Goal: Task Accomplishment & Management: Manage account settings

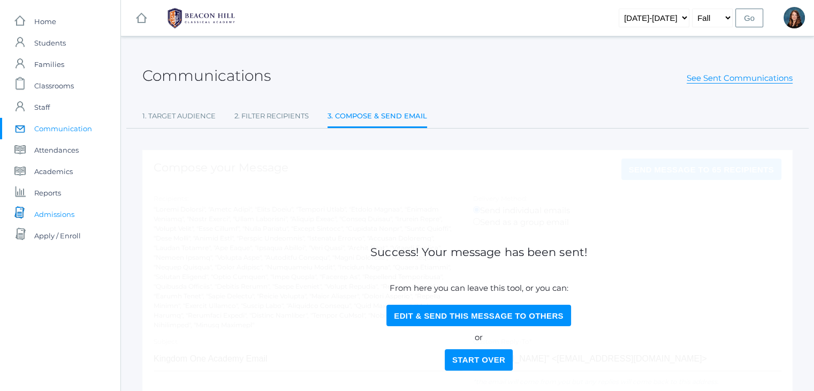
drag, startPoint x: 0, startPoint y: 0, endPoint x: 56, endPoint y: 214, distance: 221.3
click at [56, 214] on span "Admissions" at bounding box center [54, 213] width 40 height 21
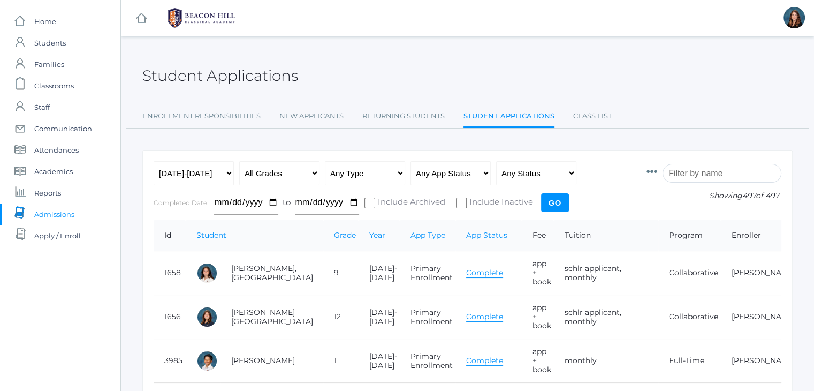
click at [694, 166] on input "search" at bounding box center [721, 173] width 119 height 19
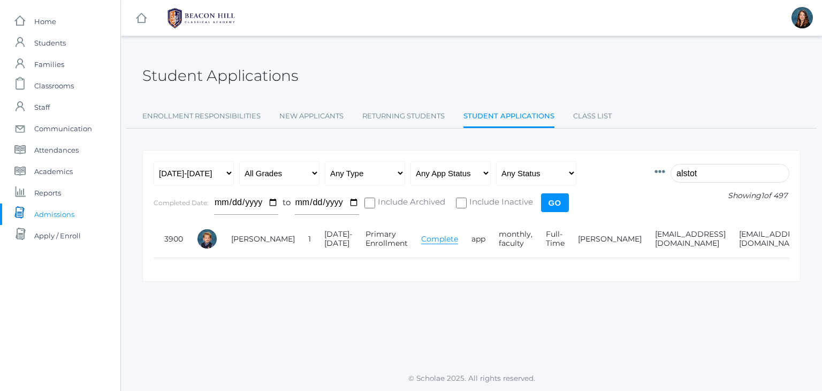
type input "alstot"
click at [421, 240] on link "Complete" at bounding box center [439, 239] width 37 height 10
click at [235, 239] on link "[PERSON_NAME]" at bounding box center [263, 239] width 64 height 10
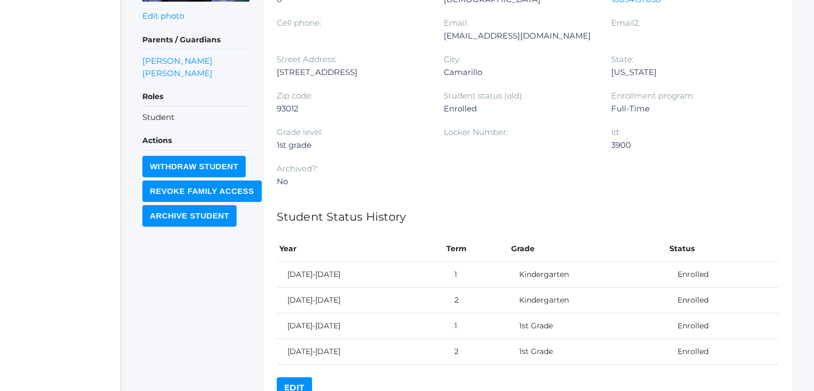
scroll to position [341, 0]
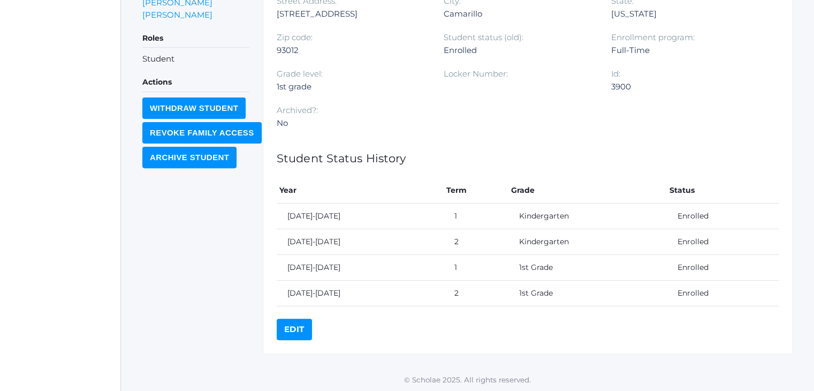
click at [299, 325] on link "Edit" at bounding box center [294, 328] width 35 height 21
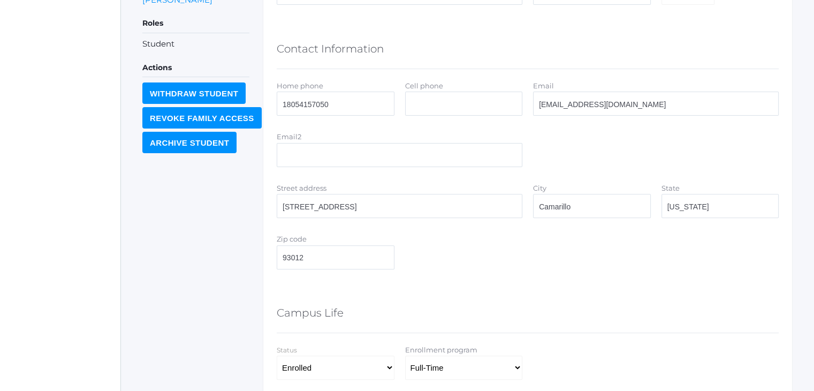
scroll to position [398, 0]
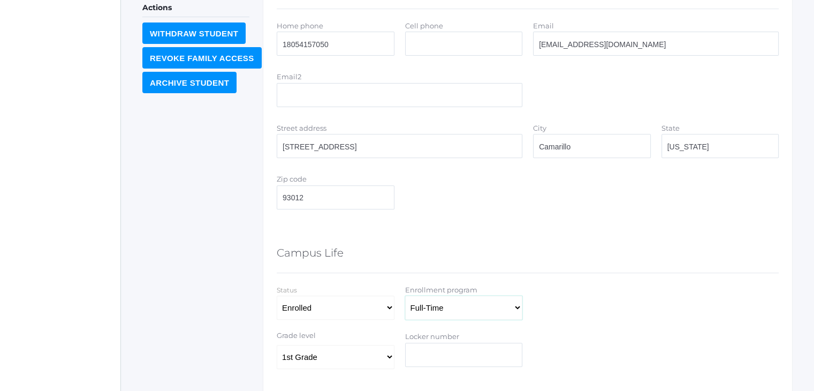
click at [510, 302] on select "Full-Time 4-Day Collaborative Collaborative Affiliate" at bounding box center [464, 307] width 118 height 24
select select "4-Day Collaborative"
click at [405, 295] on select "Full-Time 4-Day Collaborative Collaborative Affiliate" at bounding box center [464, 307] width 118 height 24
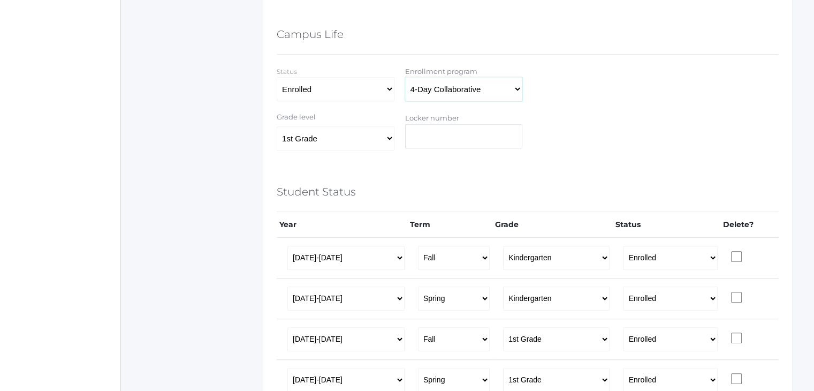
scroll to position [719, 0]
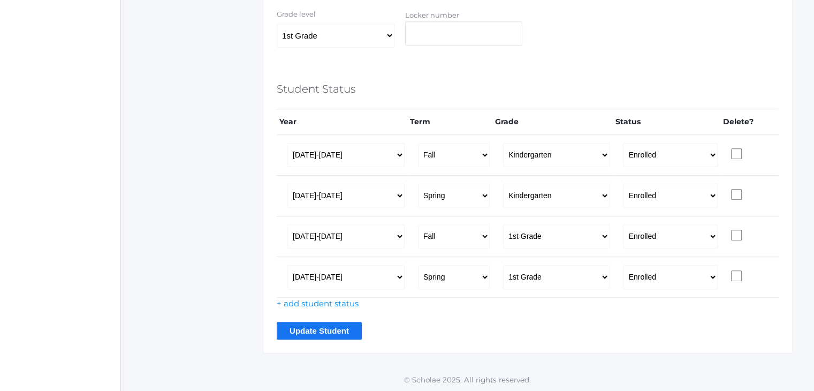
click at [297, 330] on input "Update Student" at bounding box center [319, 331] width 85 height 18
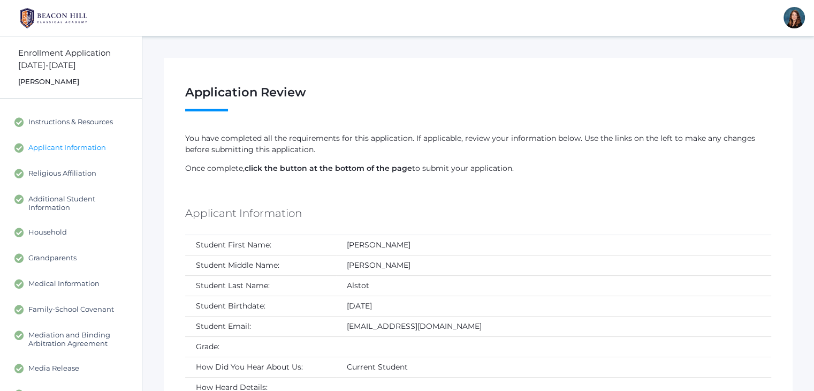
click at [78, 143] on span "Applicant Information" at bounding box center [67, 148] width 78 height 10
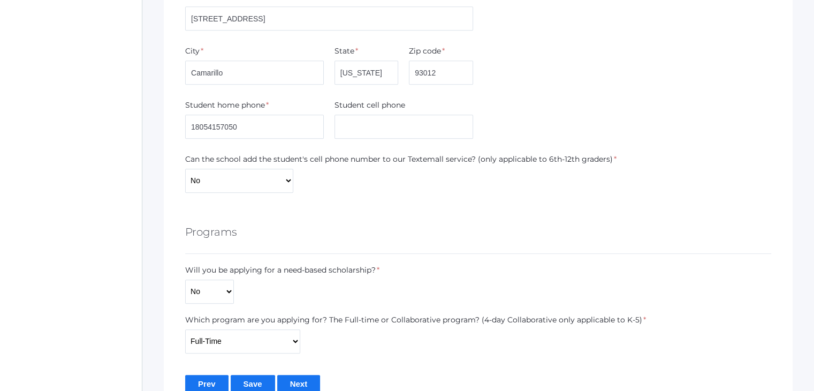
scroll to position [717, 0]
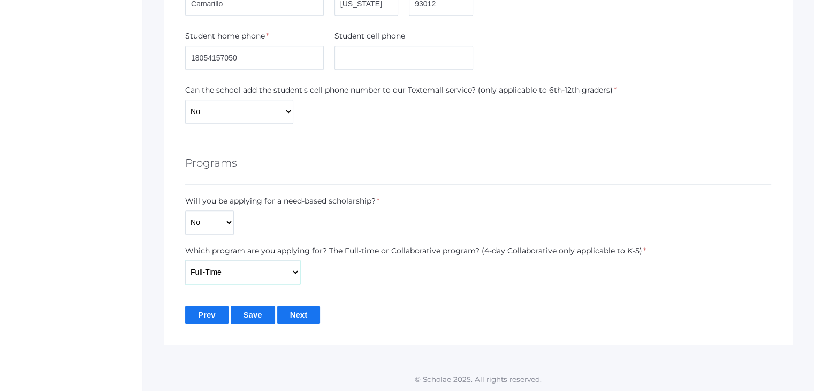
click at [253, 272] on select "Full-Time 4-Day Collaborative Collaborative Unknown" at bounding box center [242, 272] width 115 height 24
select select "4-Day Collaborative"
click at [185, 260] on select "Full-Time 4-Day Collaborative Collaborative Unknown" at bounding box center [242, 272] width 115 height 24
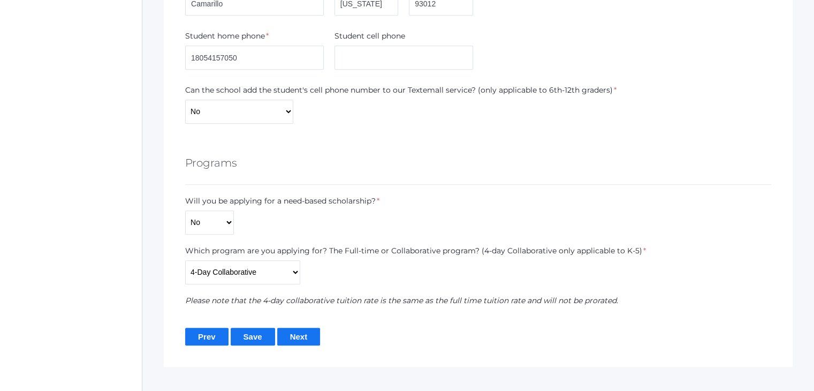
click at [267, 335] on input "Save" at bounding box center [253, 336] width 44 height 18
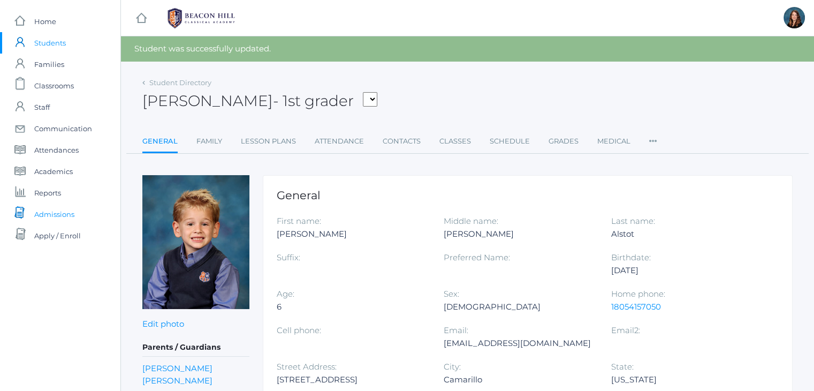
click at [65, 214] on span "Admissions" at bounding box center [54, 213] width 40 height 21
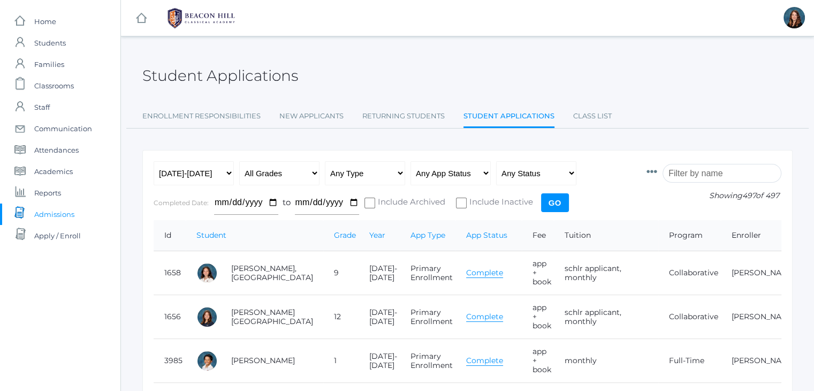
click at [694, 177] on input "search" at bounding box center [721, 173] width 119 height 19
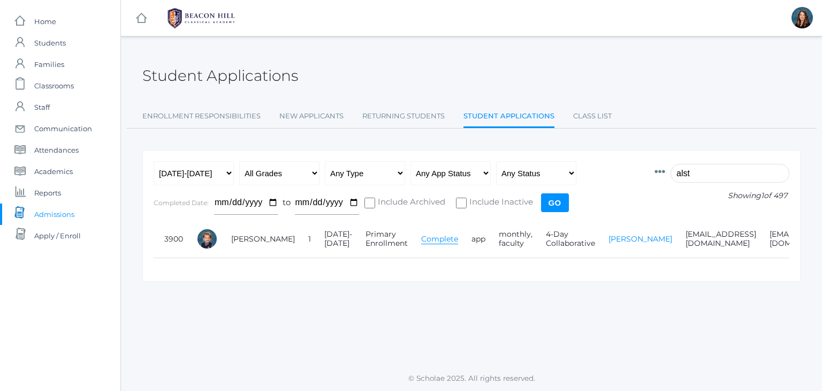
type input "alst"
click at [608, 237] on link "[PERSON_NAME]" at bounding box center [640, 239] width 64 height 10
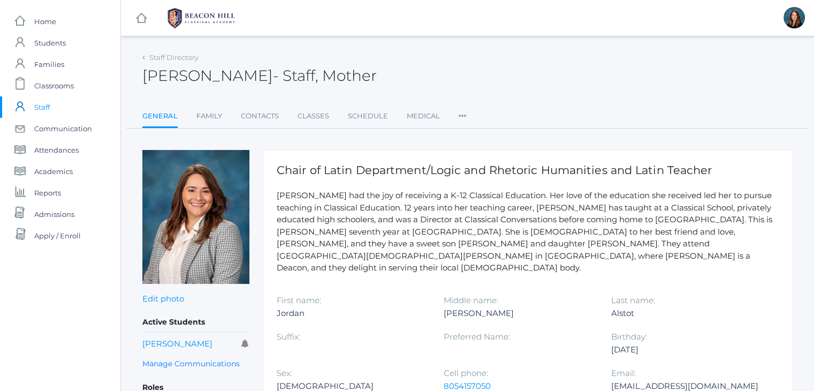
click at [458, 114] on icon at bounding box center [462, 112] width 8 height 14
click at [482, 179] on link "Permissions" at bounding box center [494, 180] width 50 height 21
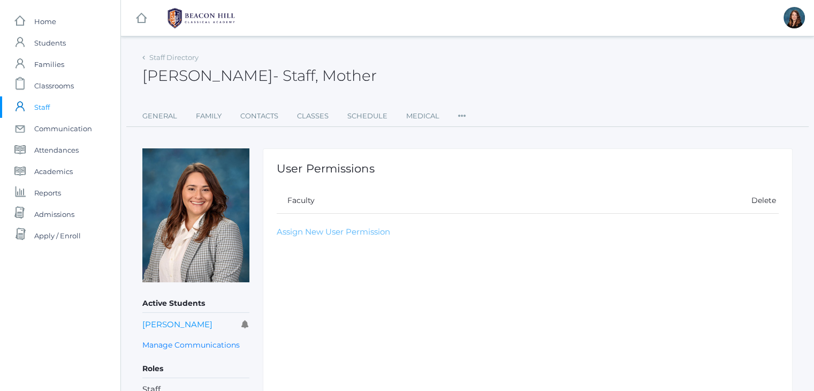
click at [322, 232] on link "Assign New User Permission" at bounding box center [333, 231] width 113 height 10
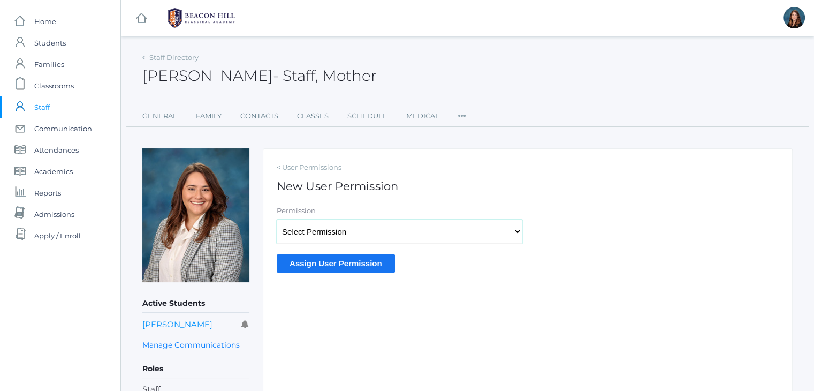
click at [328, 232] on select "Select Permission Accounting Admin Academic Admin Transcript Admin Admissions A…" at bounding box center [400, 231] width 246 height 24
select select "9"
click at [277, 219] on select "Select Permission Accounting Admin Academic Admin Transcript Admin Admissions A…" at bounding box center [400, 231] width 246 height 24
click at [321, 260] on input "Assign User Permission" at bounding box center [336, 263] width 118 height 18
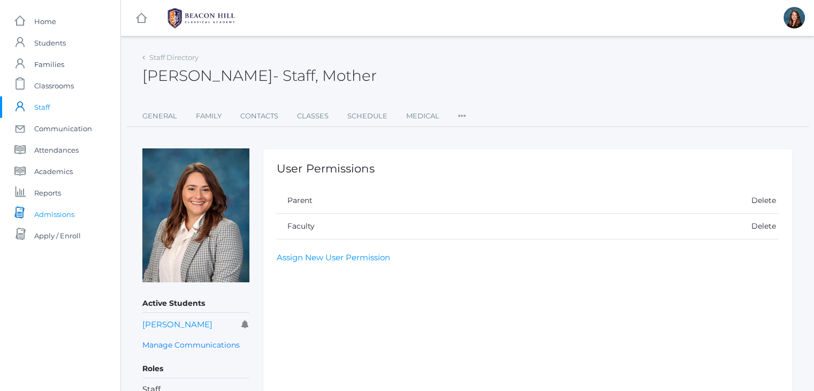
click at [57, 215] on span "Admissions" at bounding box center [54, 213] width 40 height 21
